Goal: Obtain resource: Download file/media

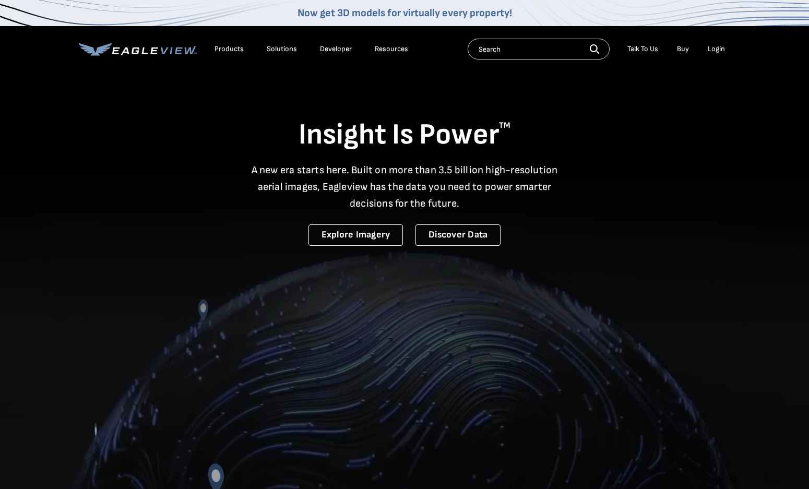
click at [723, 49] on div "Login" at bounding box center [715, 48] width 17 height 9
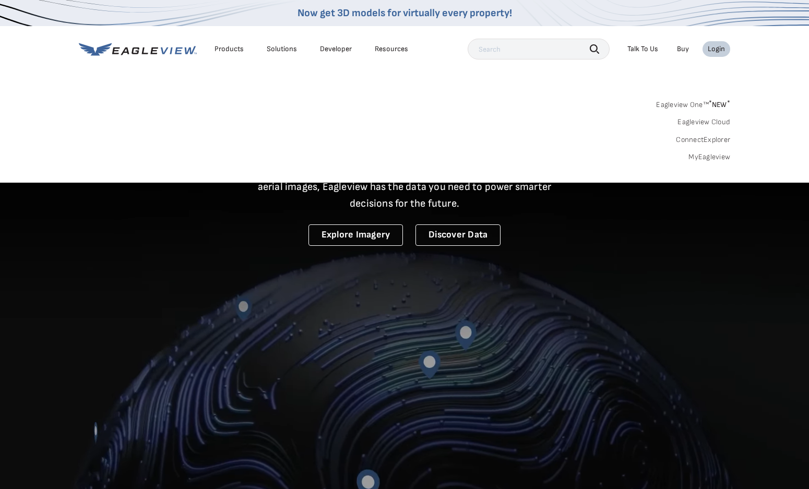
click at [715, 47] on div "Login" at bounding box center [715, 48] width 17 height 9
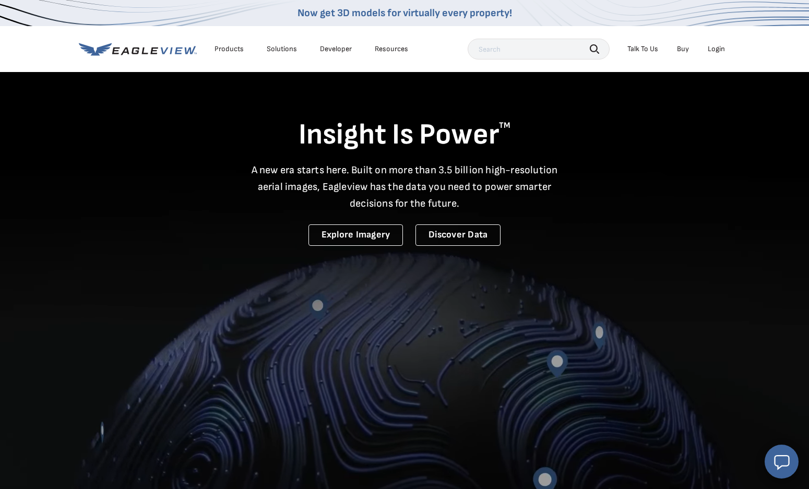
click at [724, 45] on div "Login" at bounding box center [715, 48] width 17 height 9
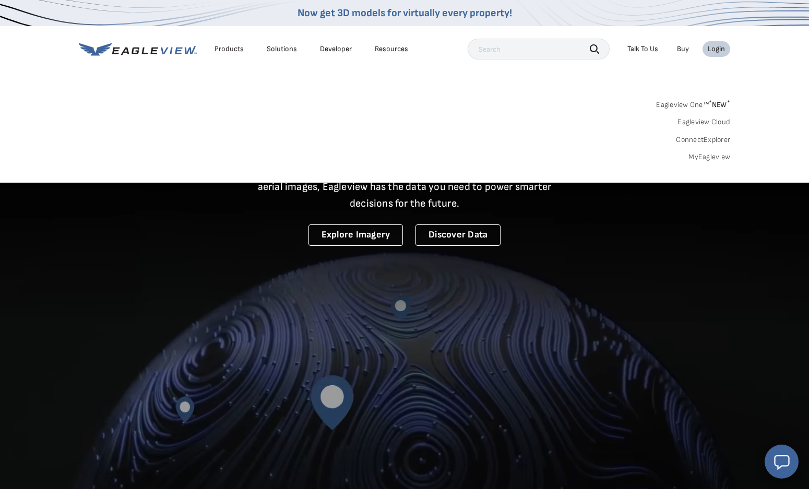
click at [708, 159] on link "MyEagleview" at bounding box center [709, 156] width 42 height 9
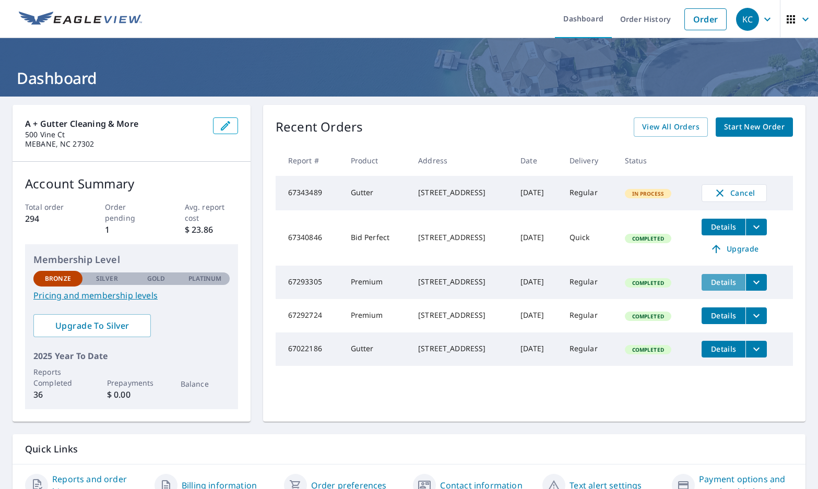
click at [722, 285] on span "Details" at bounding box center [722, 282] width 31 height 10
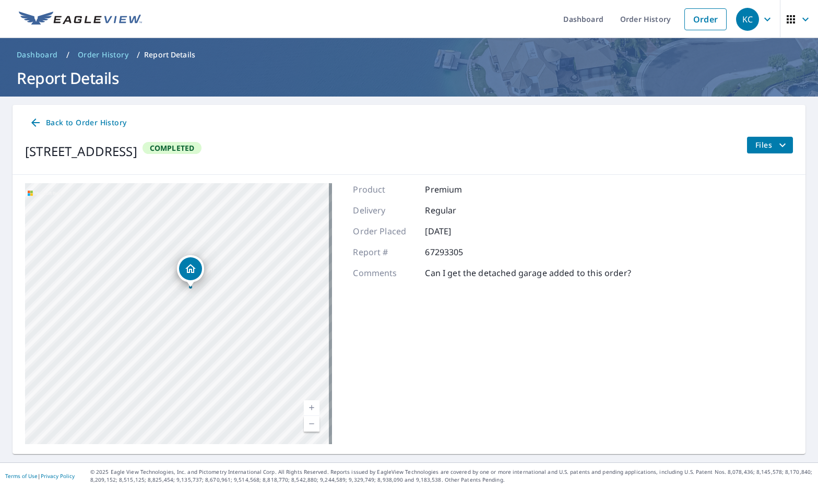
click at [762, 143] on span "Files" at bounding box center [771, 145] width 33 height 13
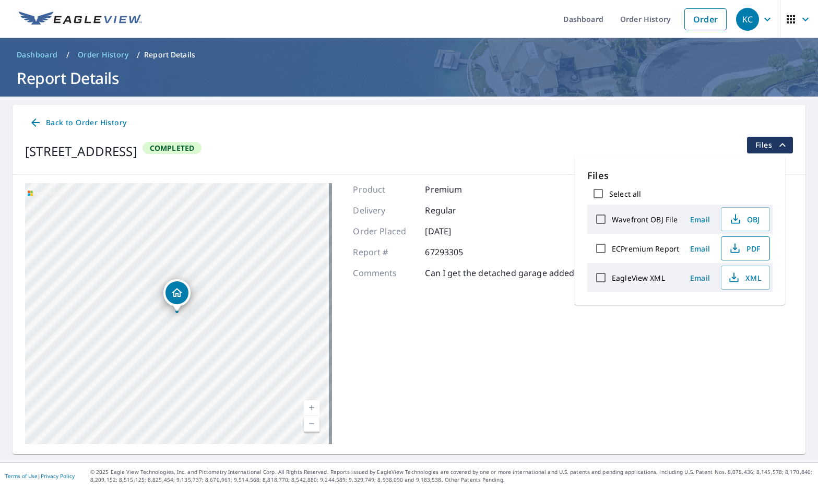
click at [751, 243] on span "PDF" at bounding box center [743, 248] width 33 height 13
click at [619, 12] on link "Order History" at bounding box center [644, 19] width 67 height 38
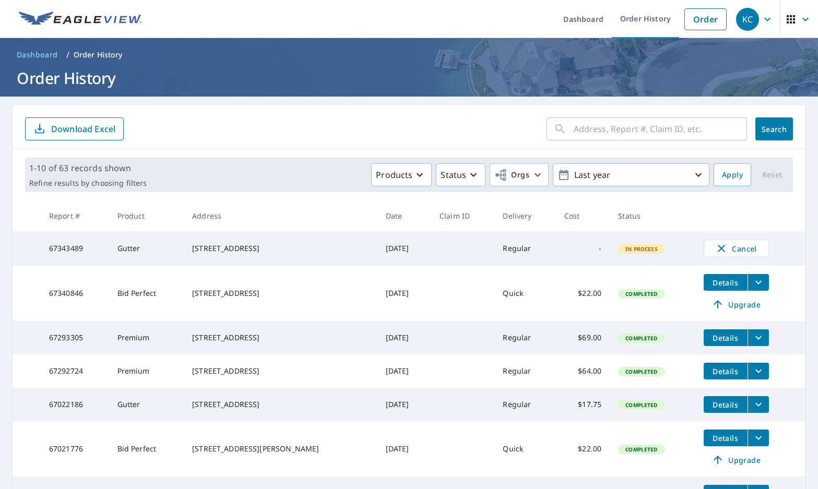
click at [752, 377] on icon "filesDropdownBtn-67292724" at bounding box center [758, 371] width 13 height 13
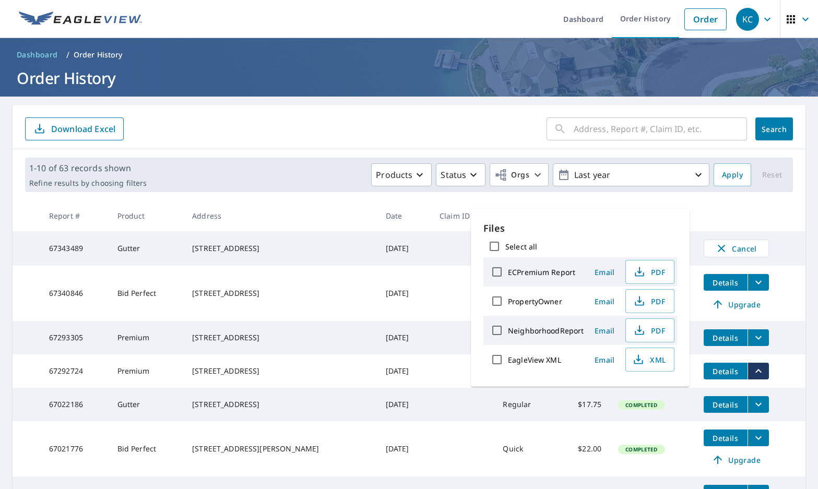
click at [439, 369] on td at bounding box center [462, 370] width 63 height 33
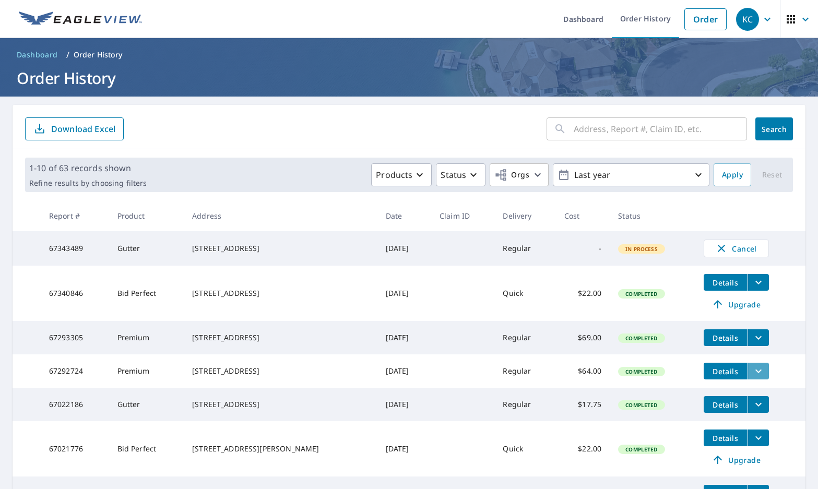
click at [747, 379] on button "filesDropdownBtn-67292724" at bounding box center [757, 371] width 21 height 17
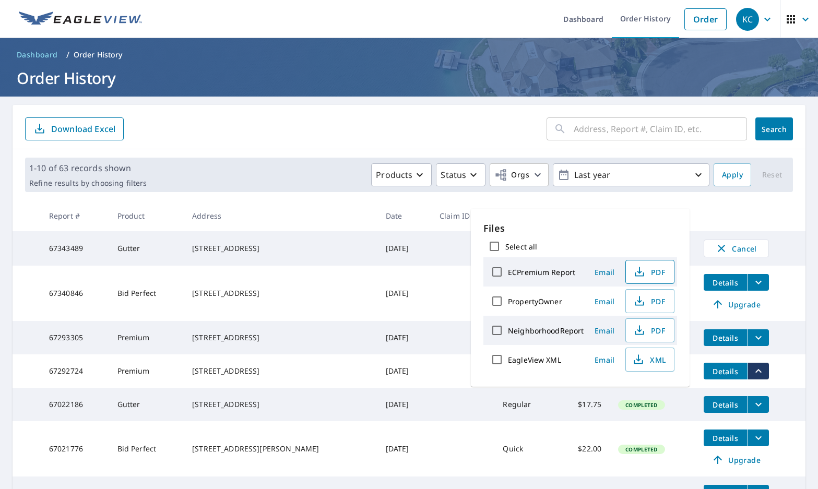
click at [659, 270] on span "PDF" at bounding box center [648, 272] width 33 height 13
